Goal: Check status: Check status

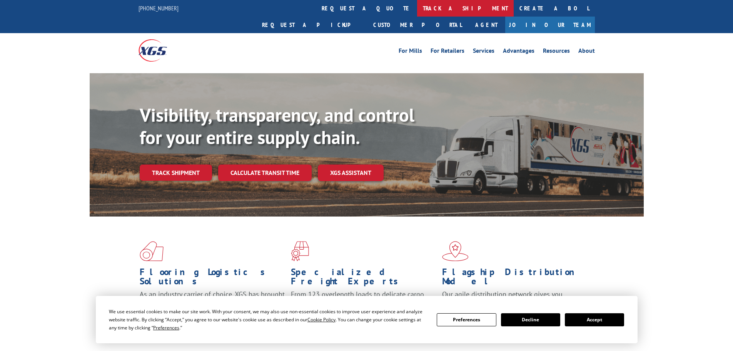
click at [417, 12] on link "track a shipment" at bounding box center [465, 8] width 97 height 17
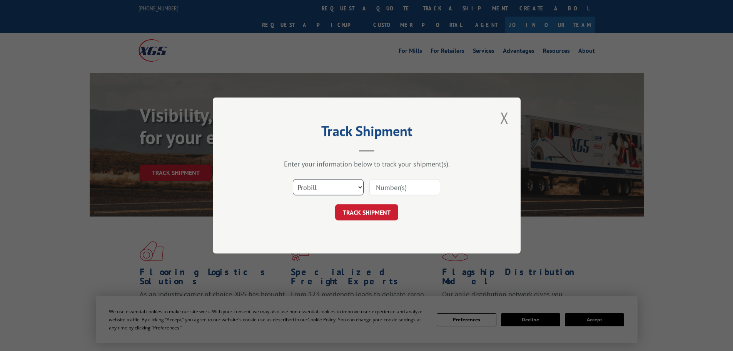
click at [324, 187] on select "Select category... Probill BOL PO" at bounding box center [328, 187] width 71 height 16
select select "bol"
click at [293, 179] on select "Select category... Probill BOL PO" at bounding box center [328, 187] width 71 height 16
click at [381, 184] on input at bounding box center [405, 187] width 71 height 16
paste input "5960074"
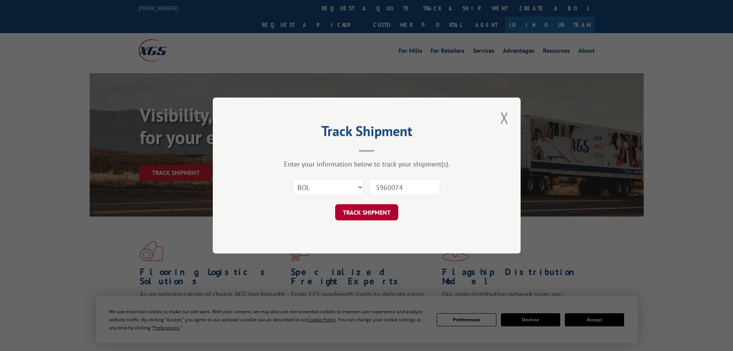
type input "5960074"
drag, startPoint x: 365, startPoint y: 206, endPoint x: 352, endPoint y: 202, distance: 14.0
click at [365, 207] on button "TRACK SHIPMENT" at bounding box center [366, 212] width 63 height 16
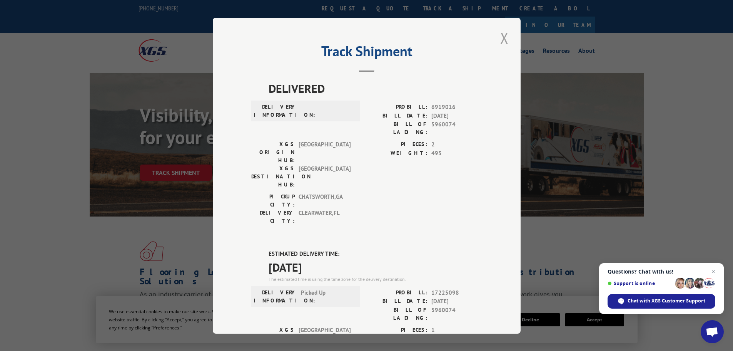
click at [502, 36] on button "Close modal" at bounding box center [504, 37] width 13 height 21
